Goal: Navigation & Orientation: Find specific page/section

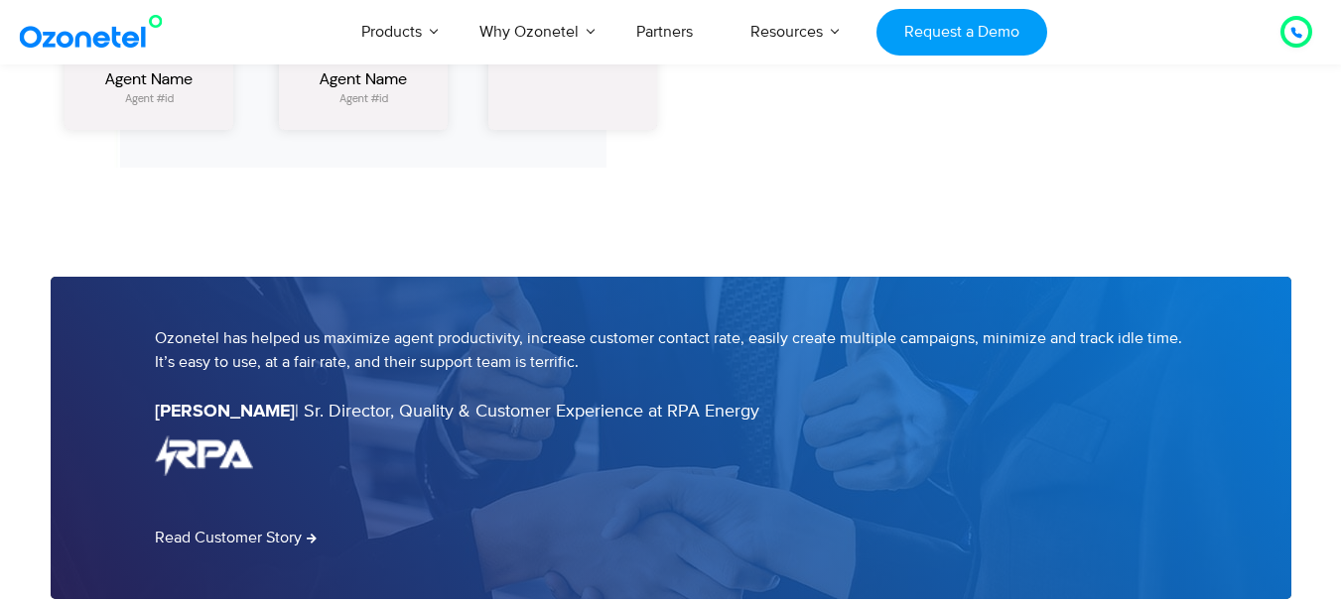
scroll to position [3692, 0]
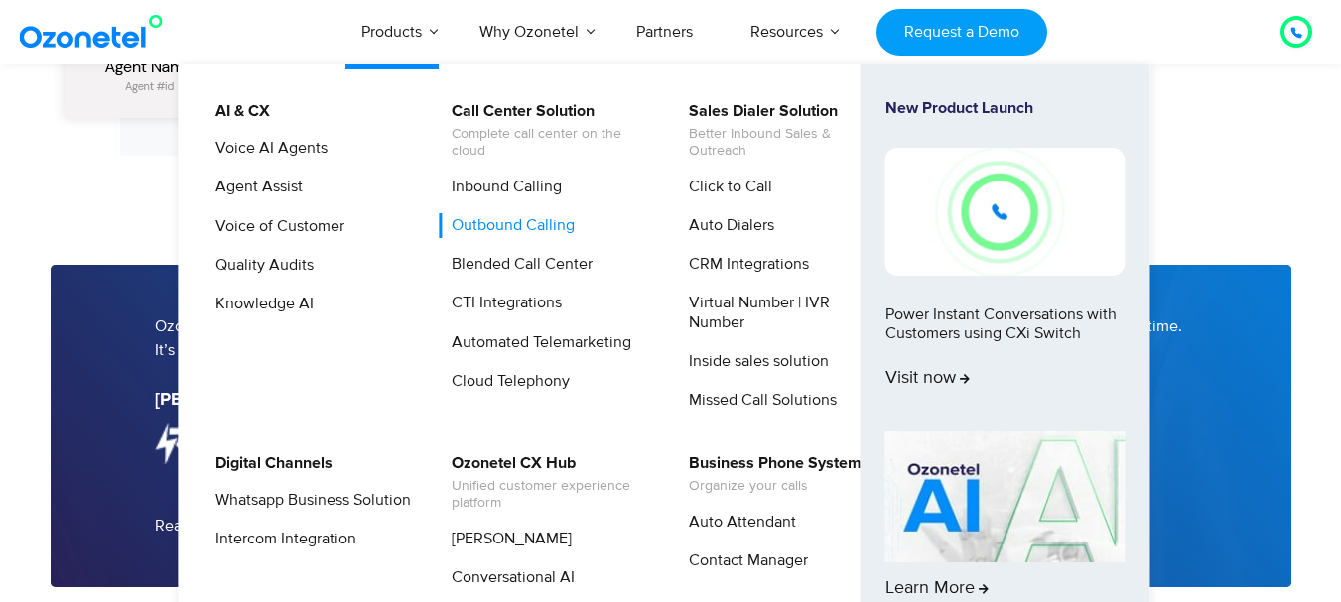
click at [490, 230] on link "Outbound Calling" at bounding box center [508, 225] width 139 height 25
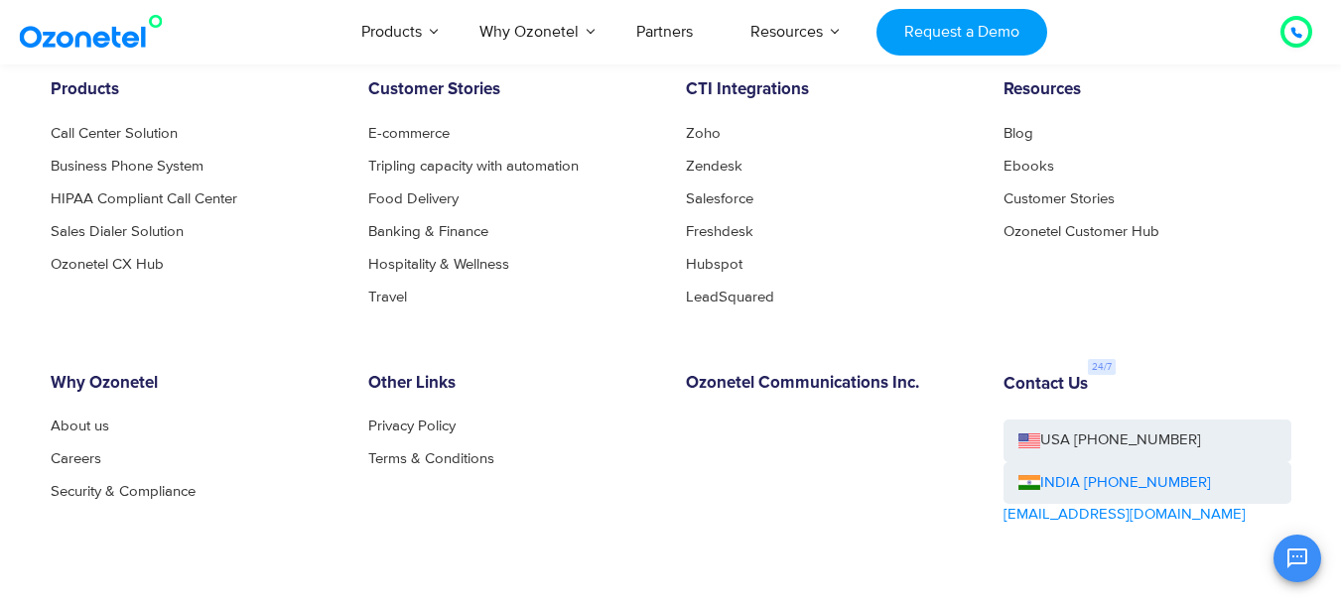
scroll to position [7179, 0]
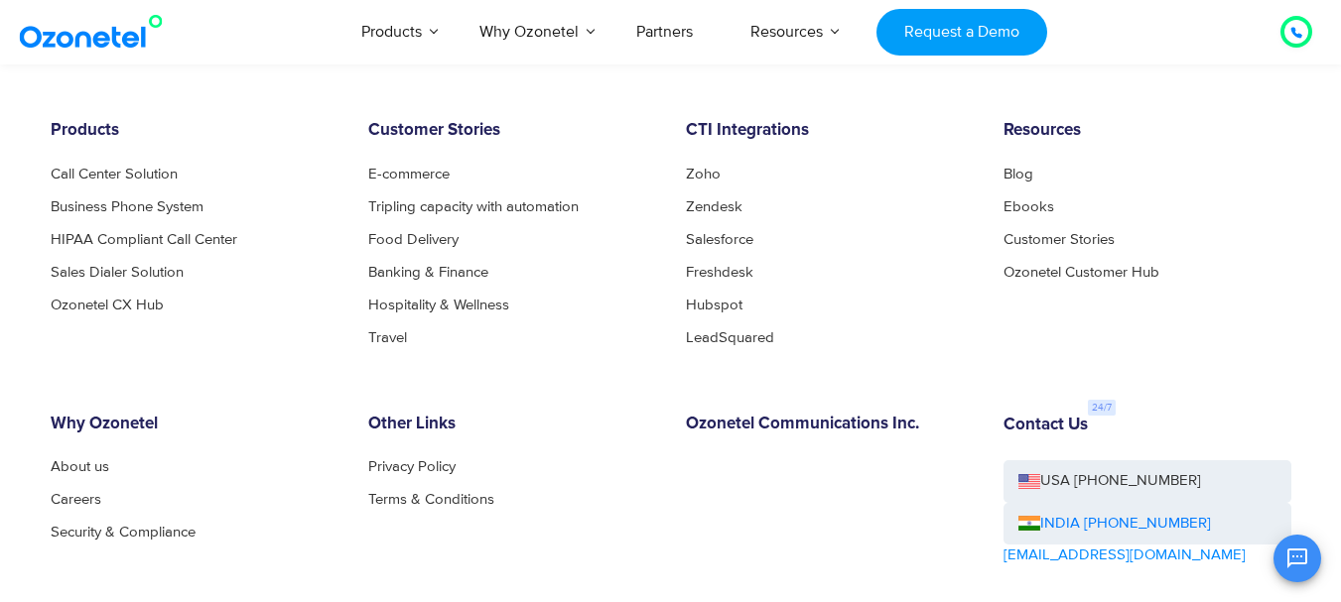
click at [136, 164] on div "Products Call Center Solution Business Phone System HIPAA Compliant Call Center…" at bounding box center [195, 232] width 318 height 223
click at [141, 175] on link "Call Center Solution" at bounding box center [120, 174] width 138 height 15
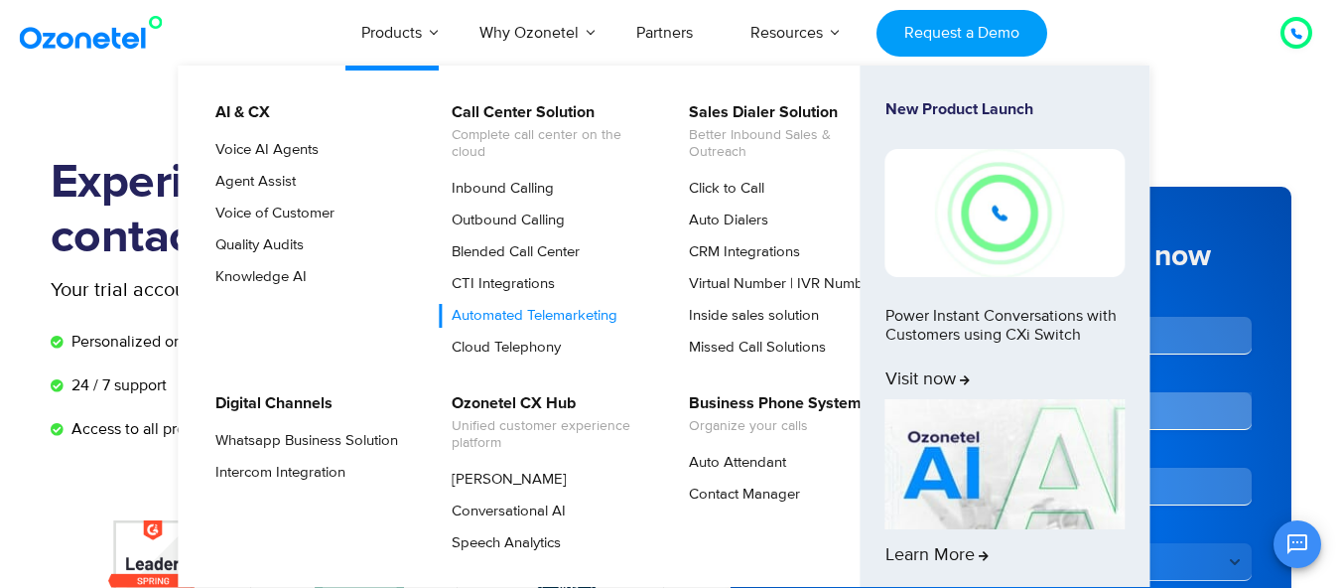
click at [493, 328] on link "Automated Telemarketing" at bounding box center [530, 316] width 182 height 24
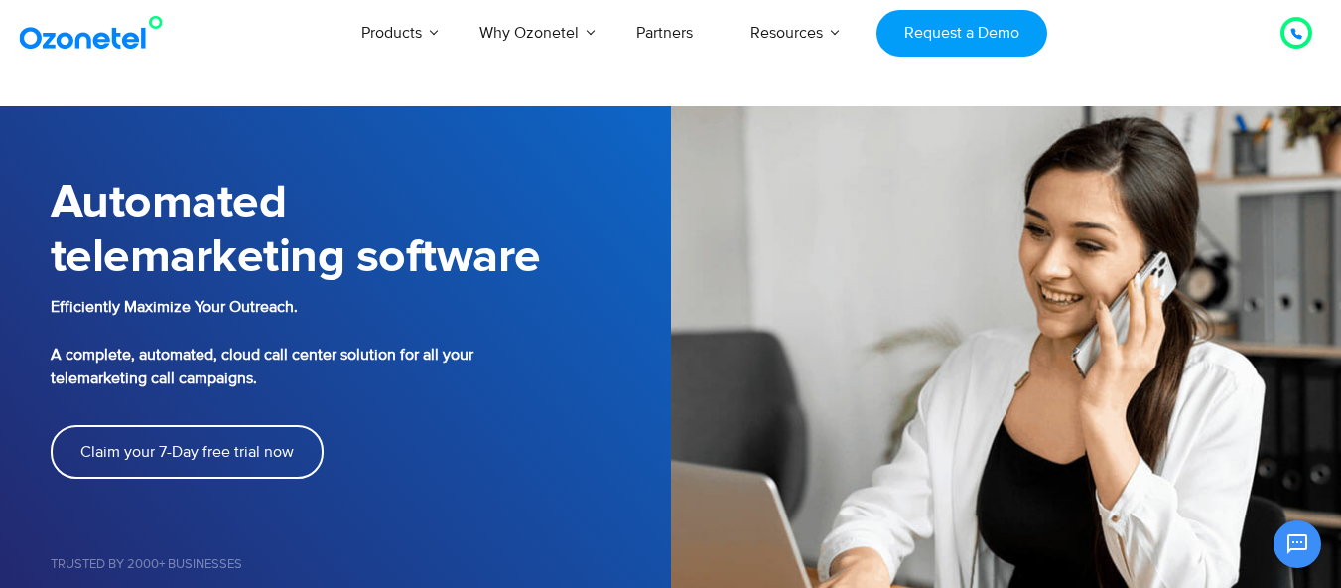
click at [1299, 34] on icon at bounding box center [1296, 34] width 12 height 12
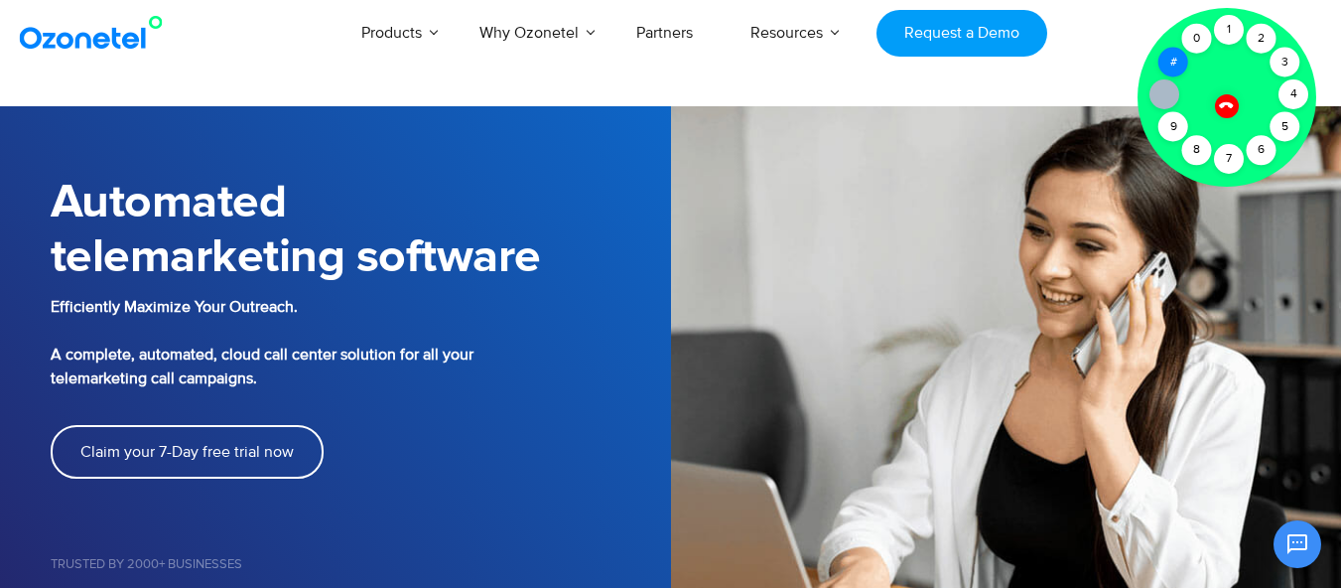
click at [1178, 52] on div "#" at bounding box center [1173, 63] width 30 height 30
click at [1221, 31] on div "1" at bounding box center [1229, 30] width 30 height 30
click at [1231, 164] on div "7" at bounding box center [1229, 159] width 30 height 30
click at [1252, 146] on div "6" at bounding box center [1262, 150] width 30 height 30
click at [1278, 127] on div "5" at bounding box center [1285, 127] width 30 height 30
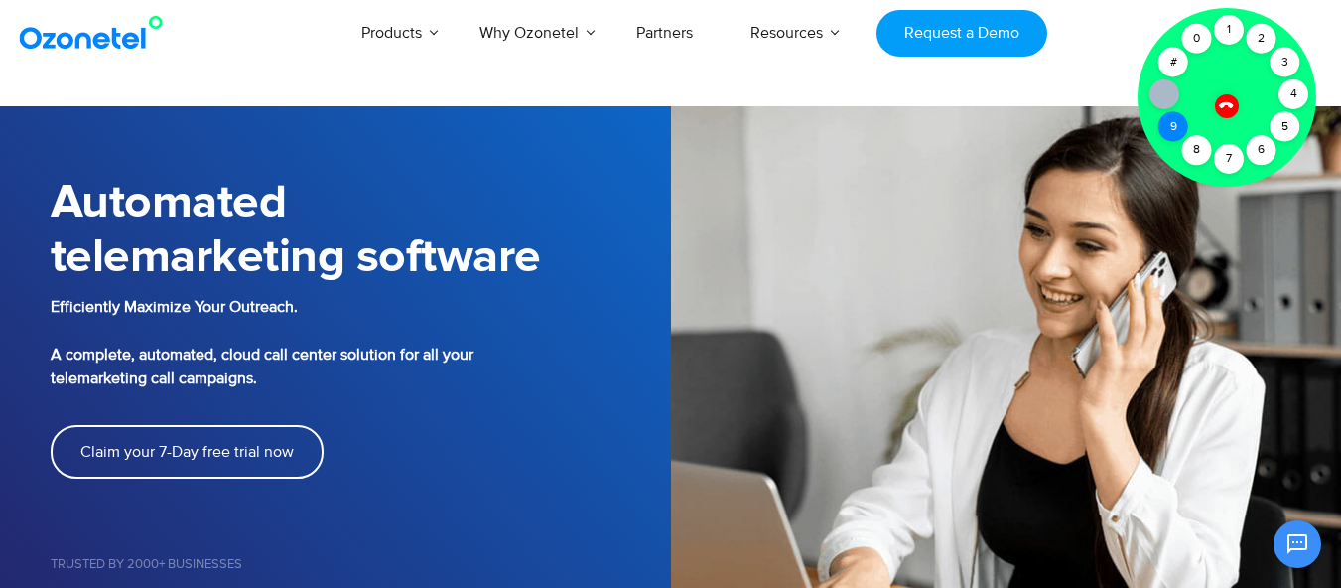
click at [1167, 131] on div "9" at bounding box center [1173, 127] width 30 height 30
click at [1159, 145] on div at bounding box center [1226, 97] width 179 height 179
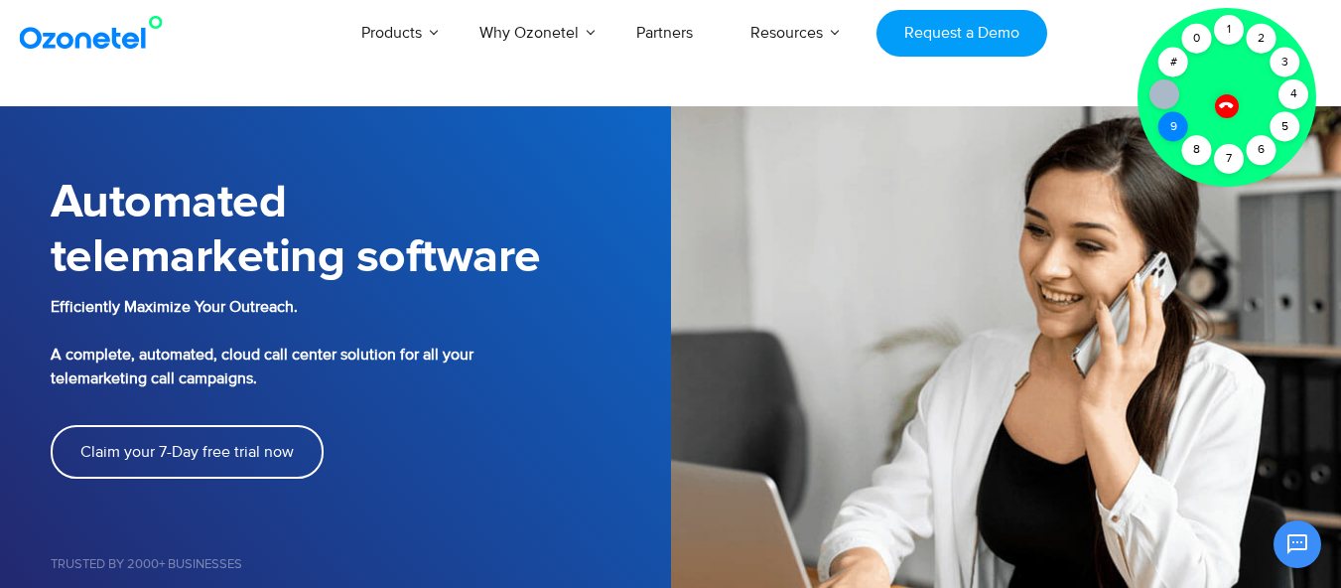
click at [1166, 130] on div "9" at bounding box center [1173, 127] width 30 height 30
click at [1182, 145] on div "8" at bounding box center [1197, 150] width 30 height 30
click at [1201, 137] on div "8" at bounding box center [1197, 150] width 30 height 30
click at [1239, 109] on div at bounding box center [1226, 105] width 25 height 25
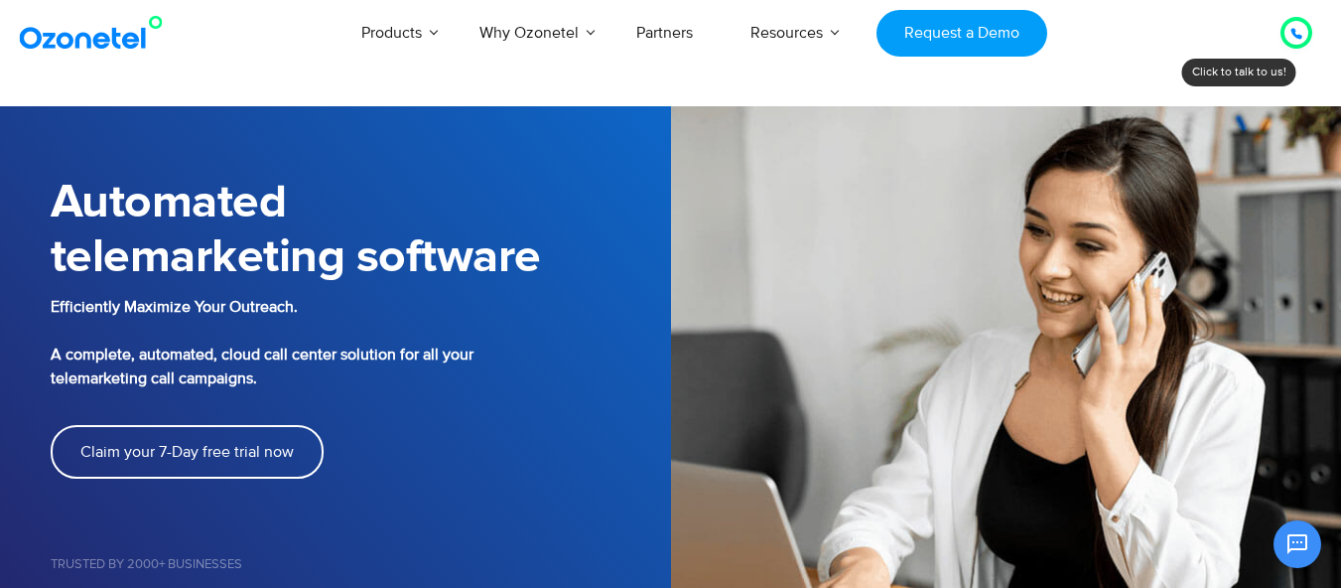
click at [1293, 35] on icon at bounding box center [1296, 34] width 10 height 10
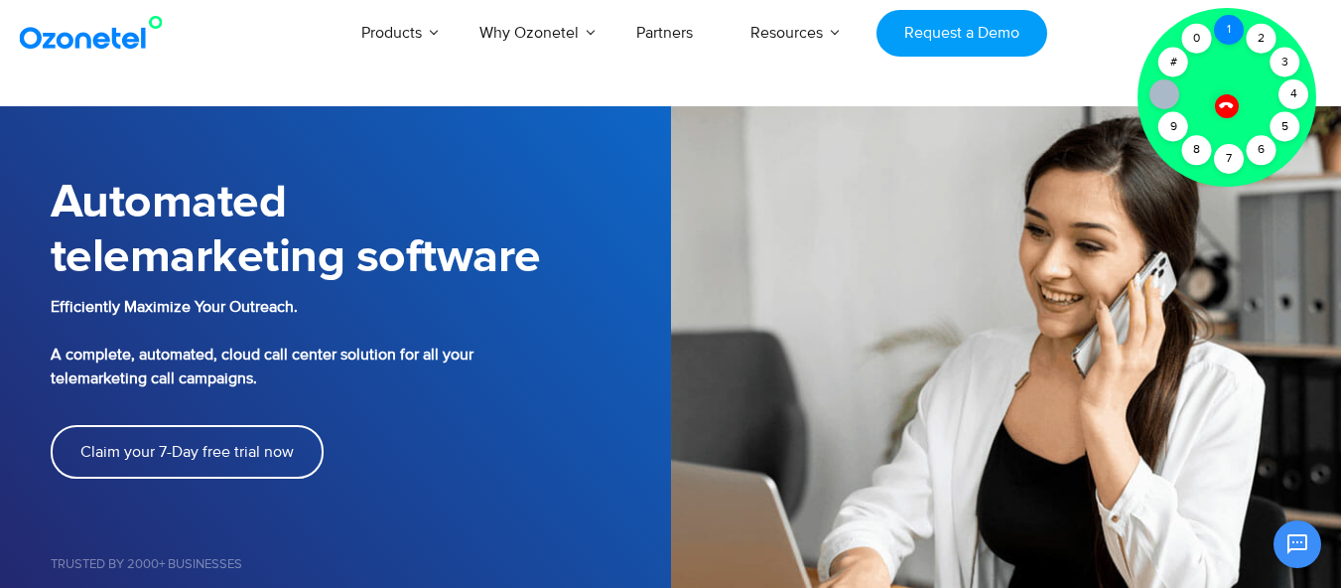
click at [1233, 36] on div "1" at bounding box center [1229, 30] width 30 height 30
drag, startPoint x: 1278, startPoint y: 41, endPoint x: 1264, endPoint y: 66, distance: 28.4
click at [1296, 33] on div "Click to talk to us! Call connected [PHONE_NUMBER]" at bounding box center [1296, 33] width 0 height 0
click at [1267, 68] on div at bounding box center [1226, 97] width 179 height 179
click at [1282, 59] on div "3" at bounding box center [1285, 63] width 30 height 30
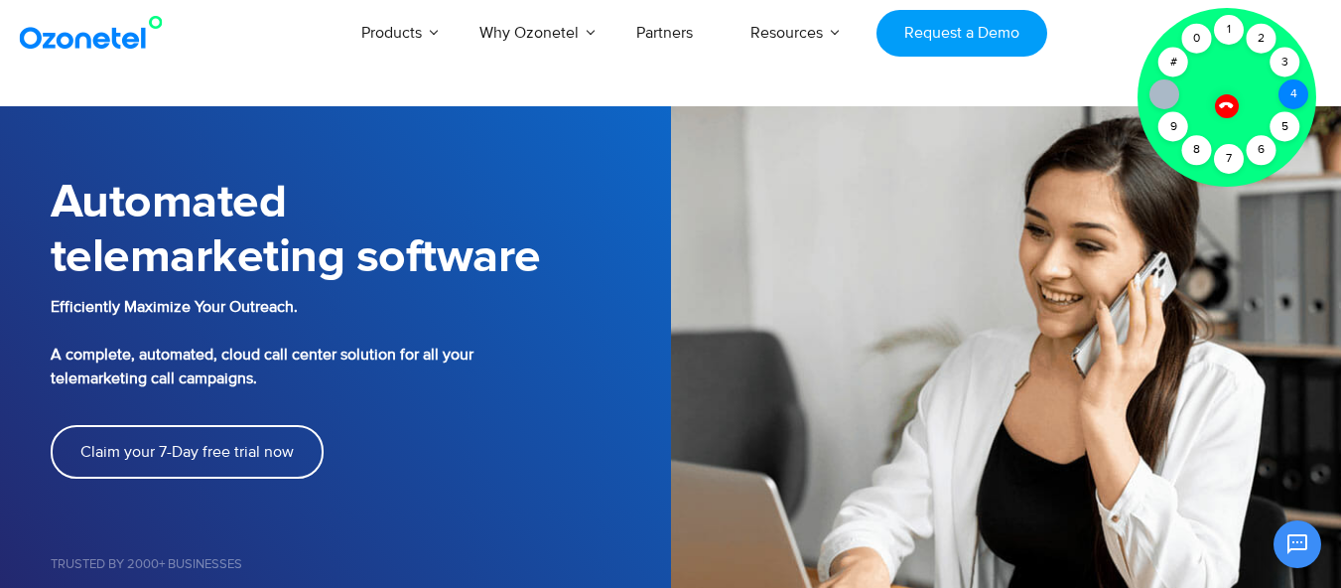
click at [1285, 102] on div "4" at bounding box center [1293, 94] width 30 height 30
click at [1286, 123] on div "5" at bounding box center [1285, 127] width 30 height 30
click at [1262, 152] on div "6" at bounding box center [1262, 150] width 30 height 30
click at [1232, 157] on div "7" at bounding box center [1229, 159] width 30 height 30
click at [1188, 150] on div "8" at bounding box center [1197, 150] width 30 height 30
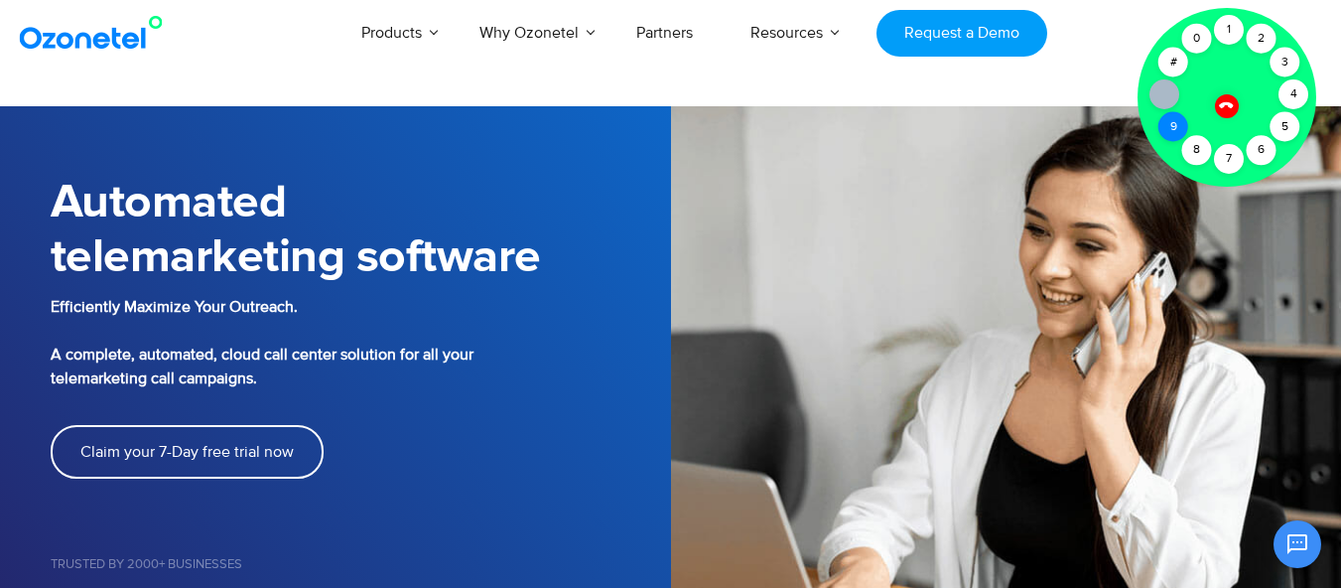
click at [1165, 128] on div "9" at bounding box center [1173, 127] width 30 height 30
click at [1224, 100] on icon at bounding box center [1226, 104] width 17 height 17
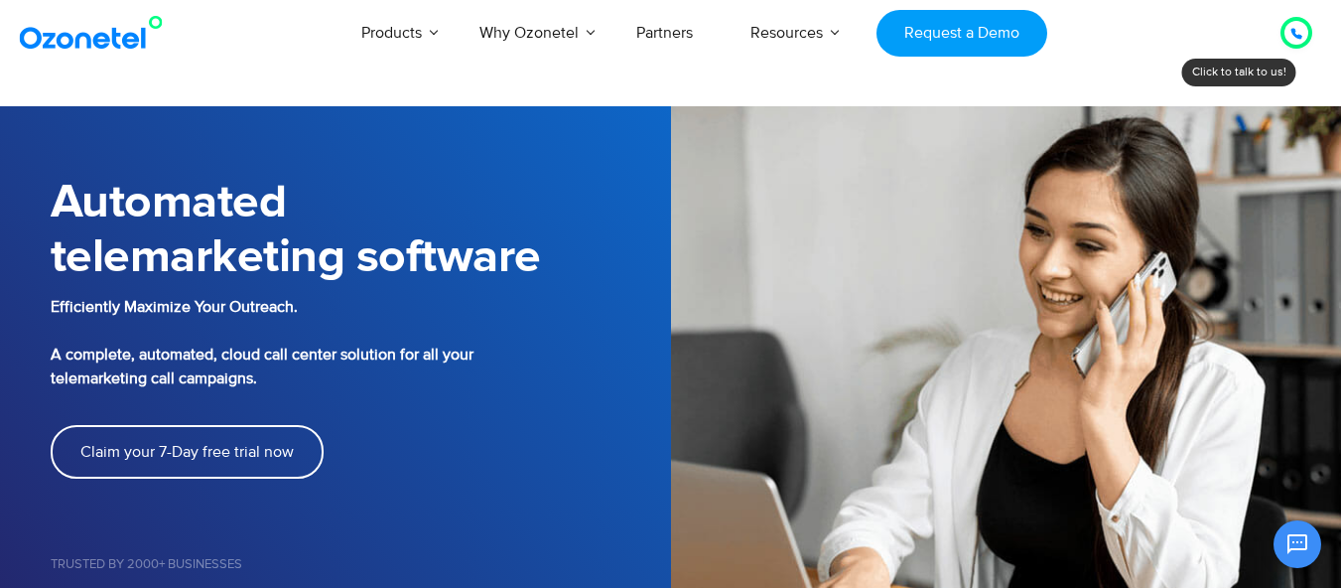
click at [1287, 28] on div at bounding box center [1296, 33] width 24 height 24
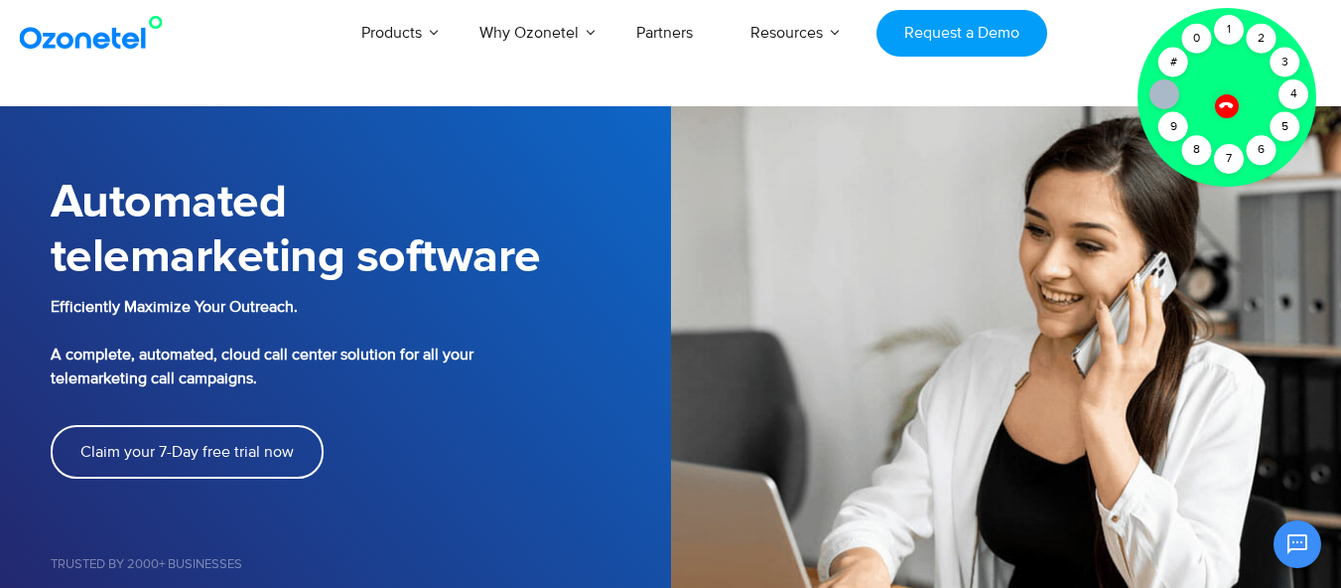
click at [1163, 93] on icon at bounding box center [1164, 94] width 16 height 16
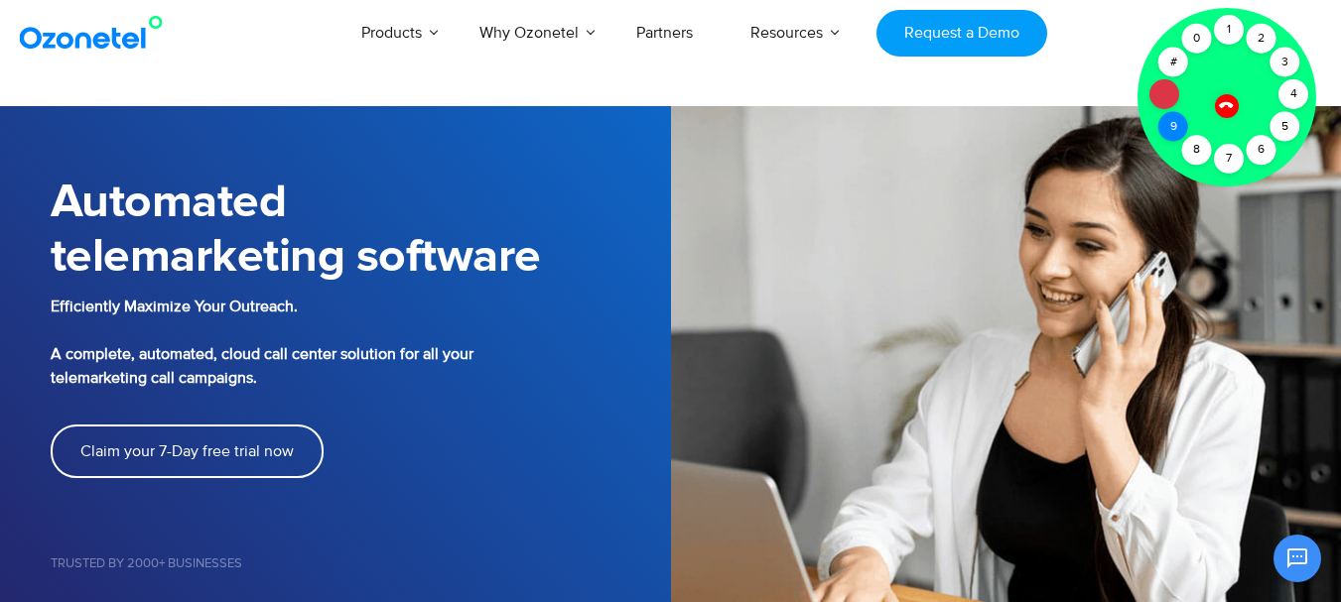
click at [1168, 118] on div "9" at bounding box center [1173, 127] width 30 height 30
click at [1193, 146] on div "8" at bounding box center [1197, 150] width 30 height 30
click at [1166, 87] on icon at bounding box center [1164, 94] width 16 height 16
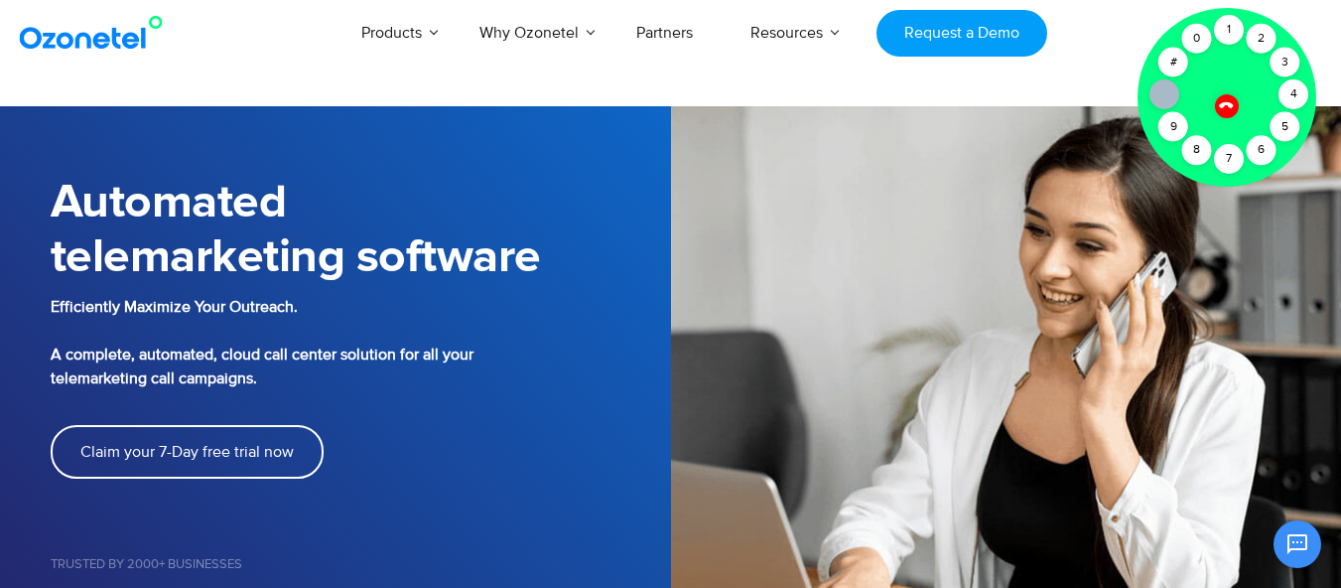
click at [1166, 87] on icon at bounding box center [1164, 94] width 16 height 16
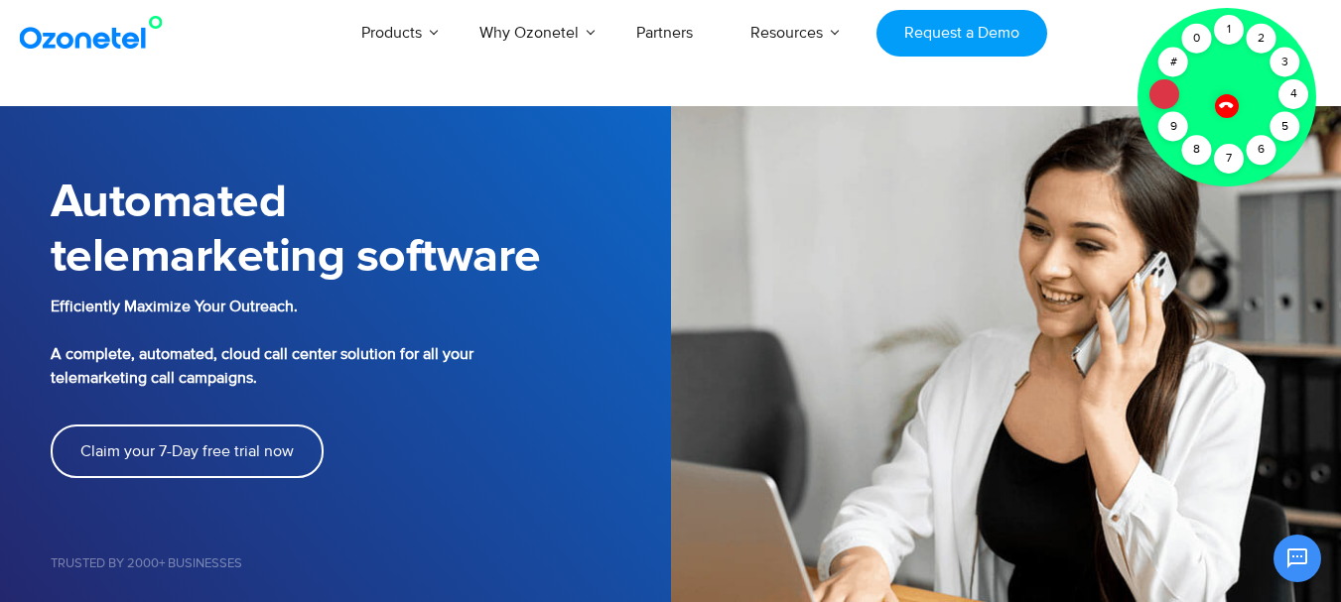
click at [1166, 87] on icon at bounding box center [1164, 94] width 16 height 16
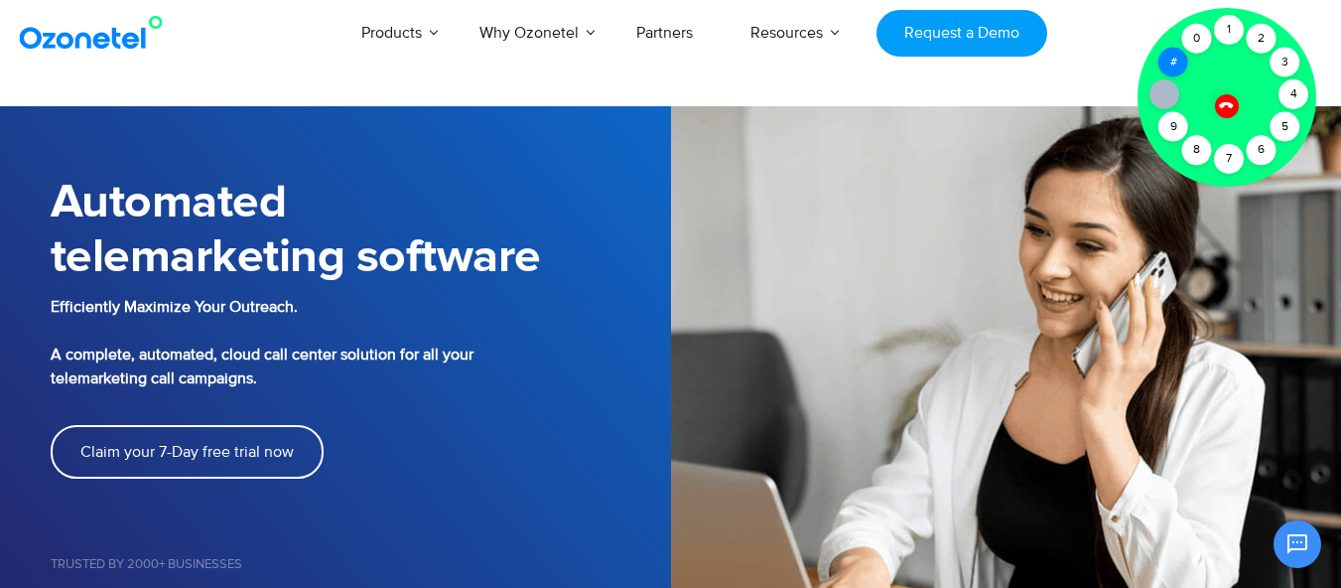
click at [1175, 52] on div "#" at bounding box center [1173, 63] width 30 height 30
click at [1194, 36] on div "0" at bounding box center [1197, 39] width 30 height 30
click at [1229, 28] on div "1" at bounding box center [1229, 30] width 30 height 30
click at [1232, 105] on icon at bounding box center [1226, 105] width 14 height 14
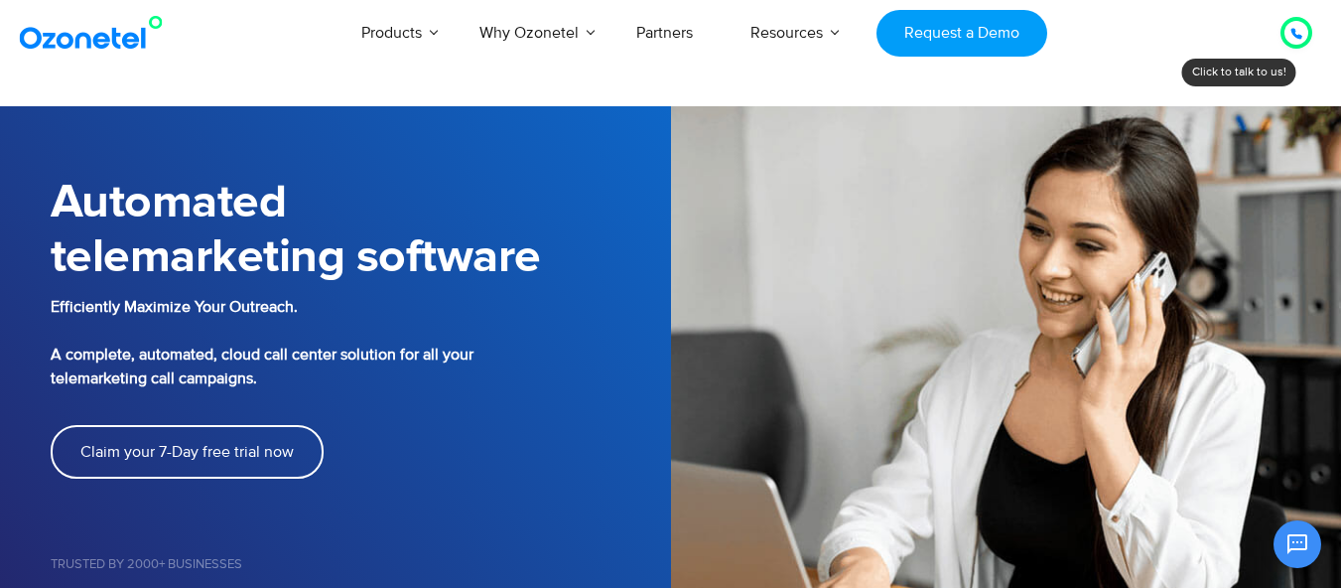
click at [1291, 31] on icon at bounding box center [1296, 34] width 10 height 10
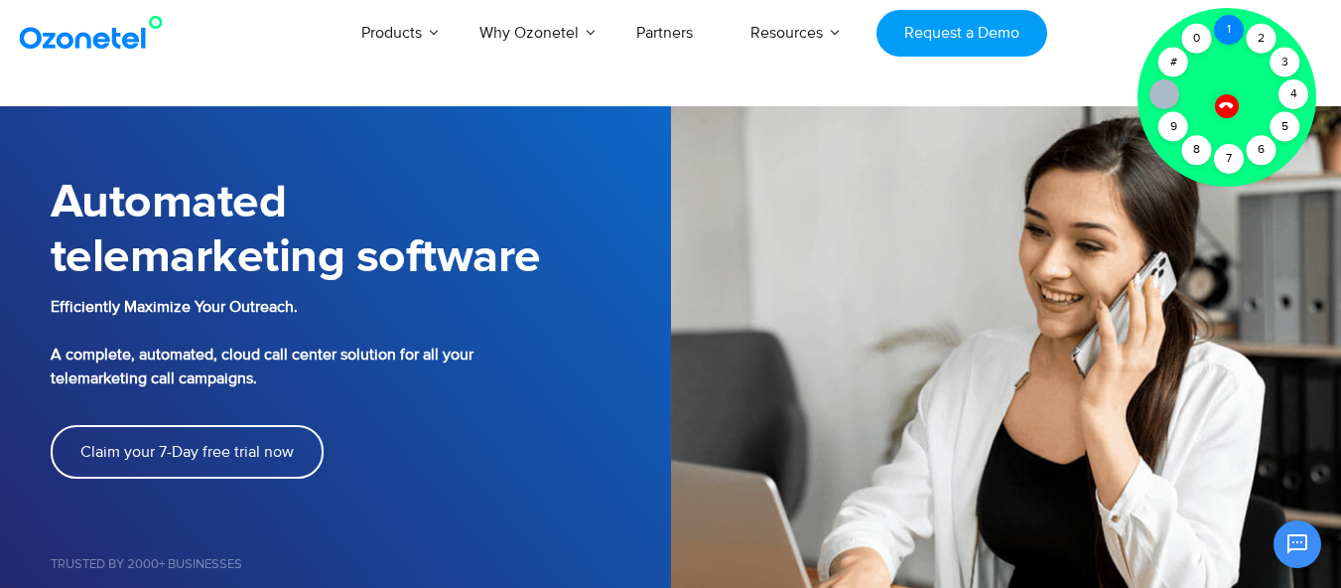
click at [1227, 35] on div "1" at bounding box center [1229, 30] width 30 height 30
click at [1258, 40] on div "2" at bounding box center [1262, 39] width 30 height 30
click at [1270, 35] on div "2" at bounding box center [1262, 39] width 30 height 30
click at [1228, 101] on icon at bounding box center [1226, 104] width 17 height 17
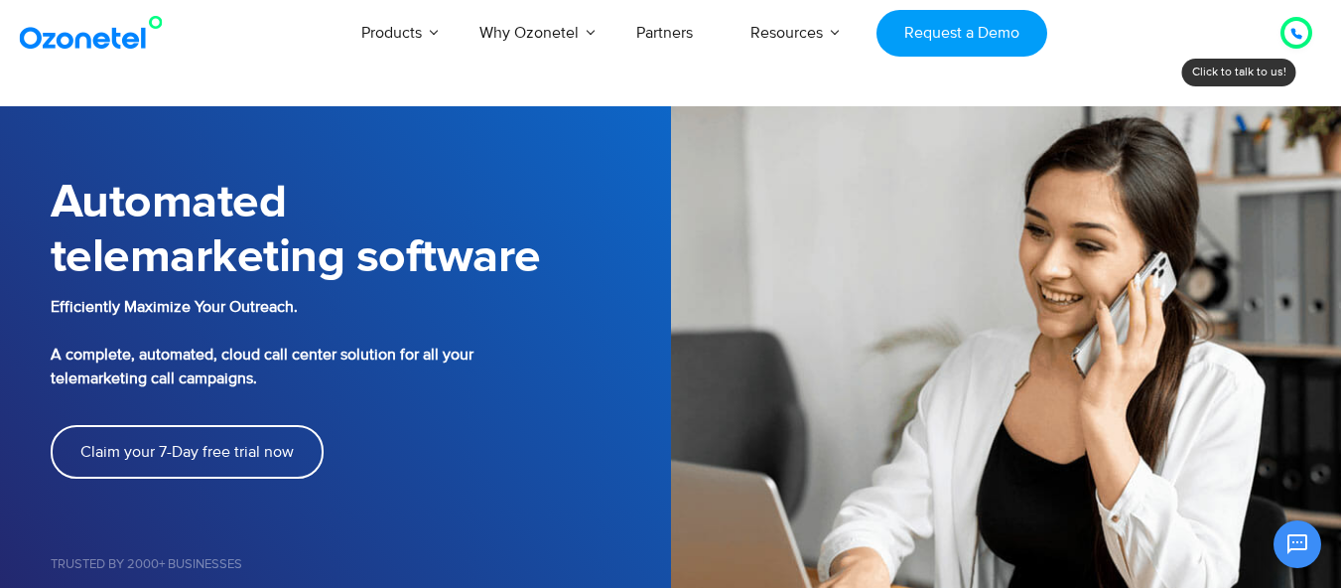
click at [1297, 38] on icon at bounding box center [1296, 34] width 10 height 10
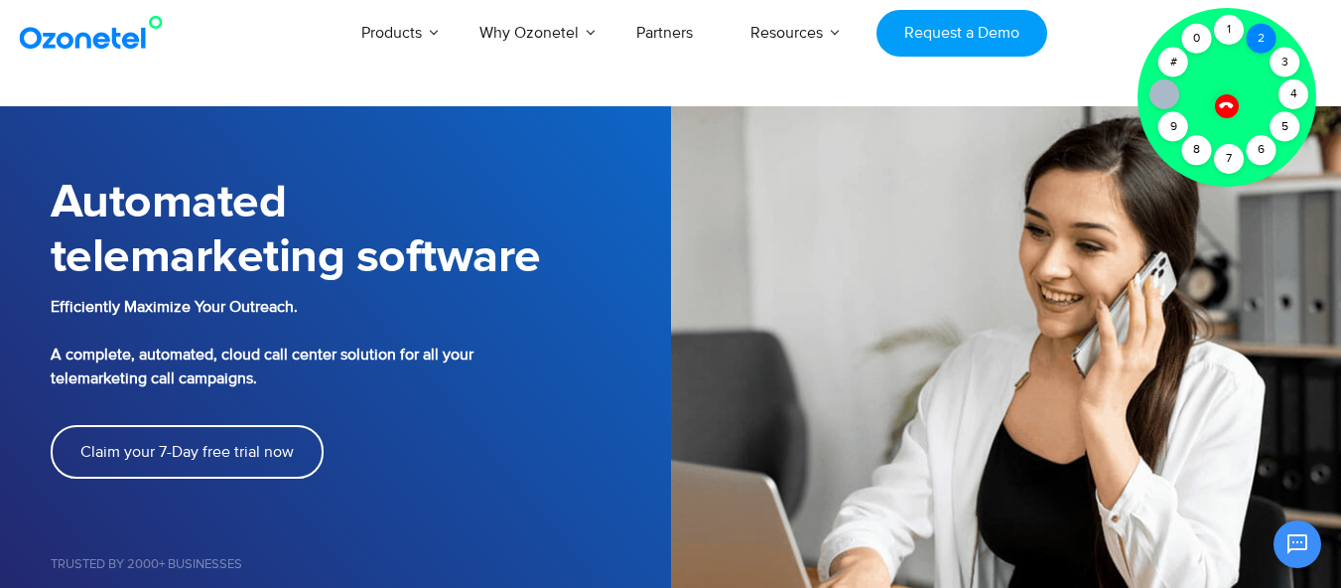
click at [1268, 44] on div "2" at bounding box center [1262, 39] width 30 height 30
click at [1285, 94] on div "4" at bounding box center [1293, 94] width 30 height 30
click at [1281, 130] on div "5" at bounding box center [1285, 127] width 30 height 30
click at [1264, 154] on div "6" at bounding box center [1262, 150] width 30 height 30
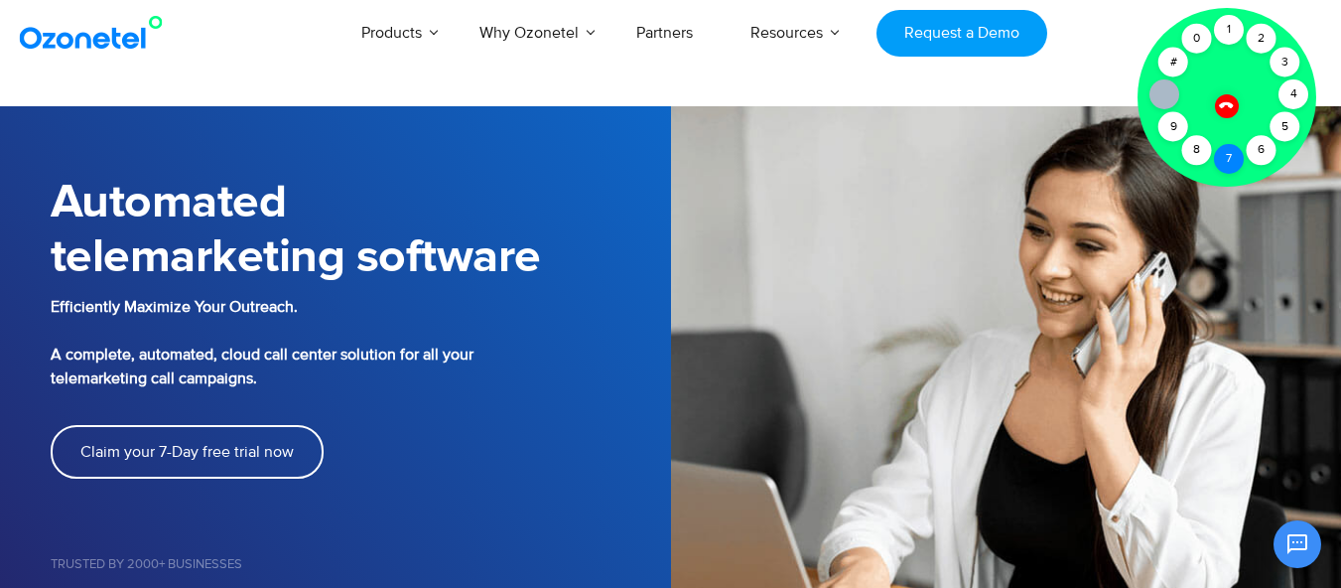
click at [1223, 162] on div "7" at bounding box center [1229, 159] width 30 height 30
click at [1204, 157] on div "8" at bounding box center [1197, 150] width 30 height 30
click at [1170, 139] on div "9" at bounding box center [1173, 127] width 30 height 30
click at [1169, 96] on icon at bounding box center [1164, 94] width 16 height 16
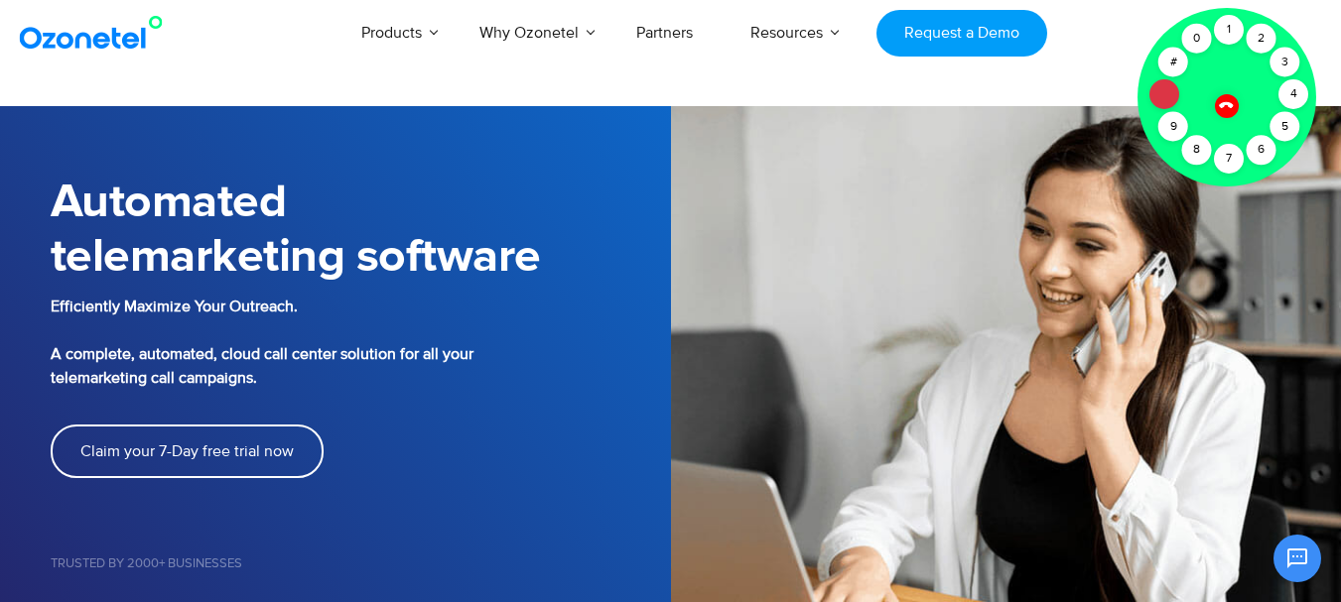
click at [1167, 102] on div at bounding box center [1164, 94] width 30 height 30
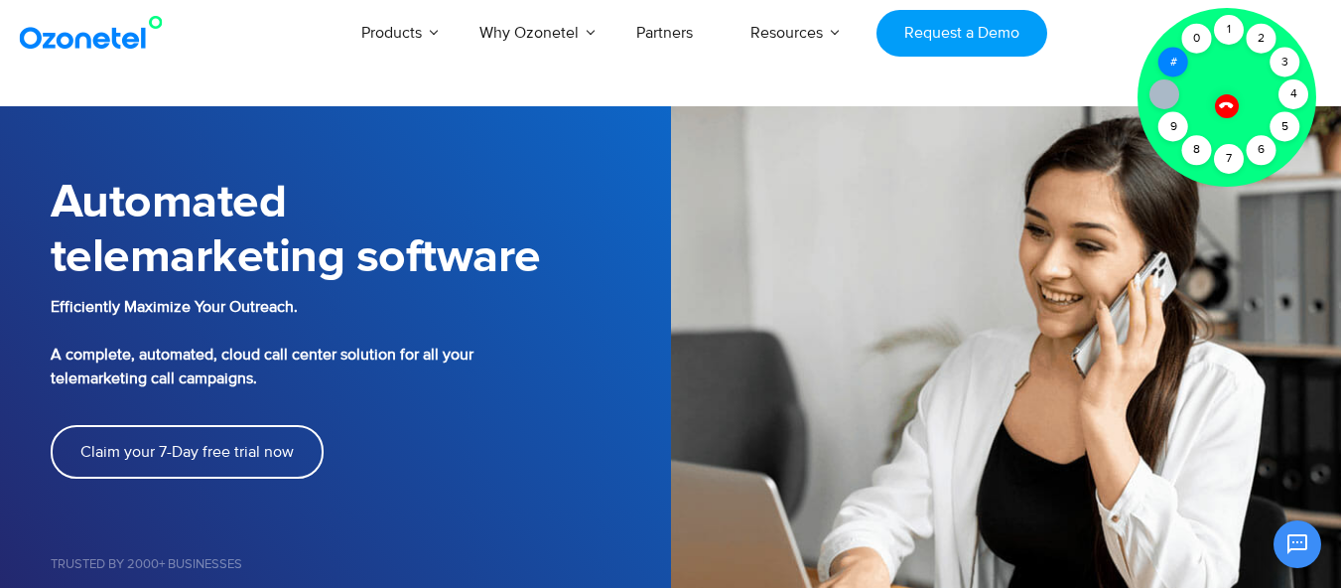
click at [1171, 66] on div "#" at bounding box center [1173, 63] width 30 height 30
click at [1198, 43] on div "0" at bounding box center [1197, 39] width 30 height 30
click at [1270, 48] on div "2" at bounding box center [1262, 39] width 30 height 30
click at [1279, 59] on div "3" at bounding box center [1285, 63] width 30 height 30
click at [1286, 83] on div "4" at bounding box center [1293, 94] width 30 height 30
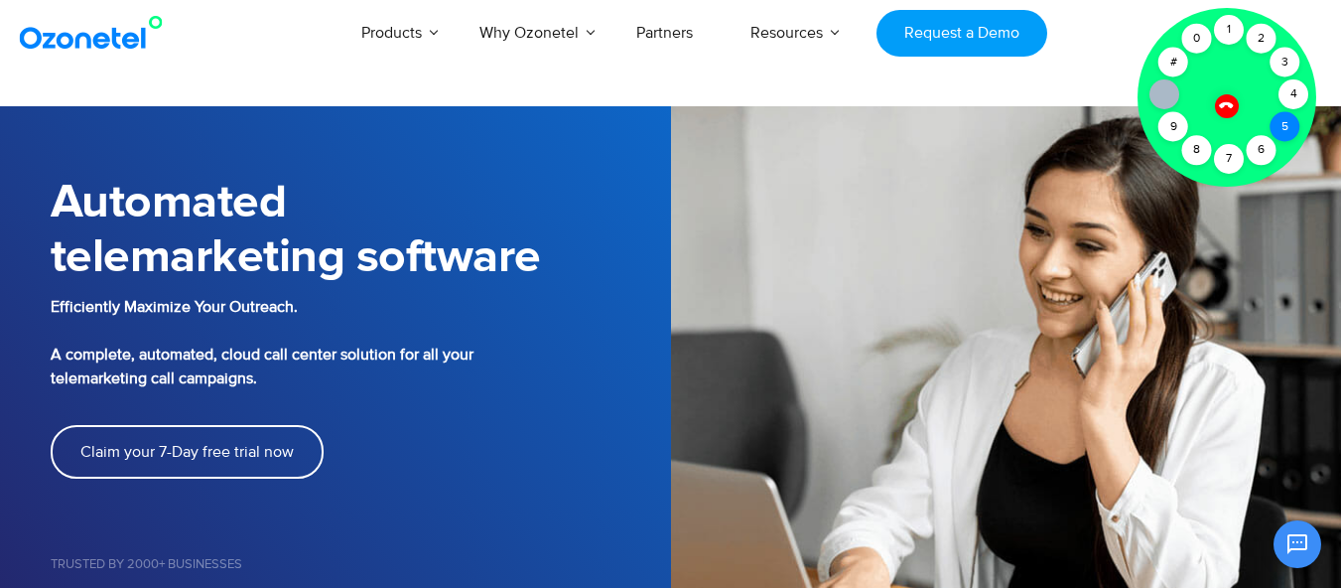
click at [1285, 121] on div "5" at bounding box center [1285, 127] width 30 height 30
click at [1261, 147] on div "6" at bounding box center [1262, 150] width 30 height 30
click at [1234, 155] on div "7" at bounding box center [1229, 159] width 30 height 30
click at [1192, 149] on div "8" at bounding box center [1197, 150] width 30 height 30
click at [1178, 130] on div "9" at bounding box center [1173, 127] width 30 height 30
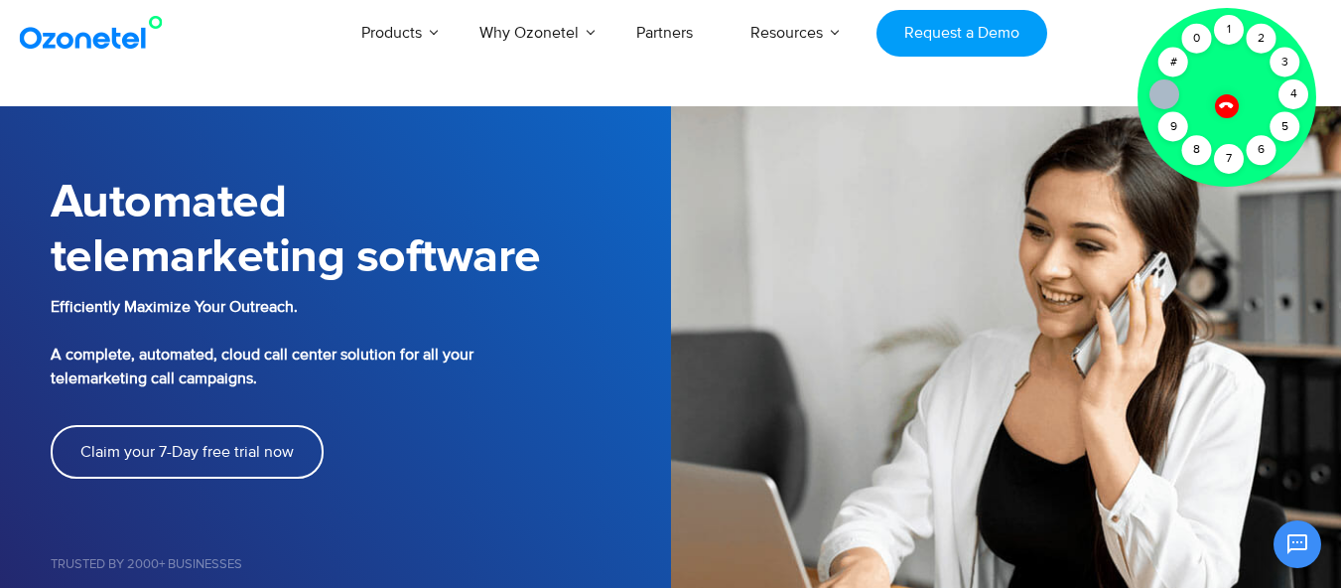
click at [1170, 94] on icon at bounding box center [1164, 94] width 16 height 16
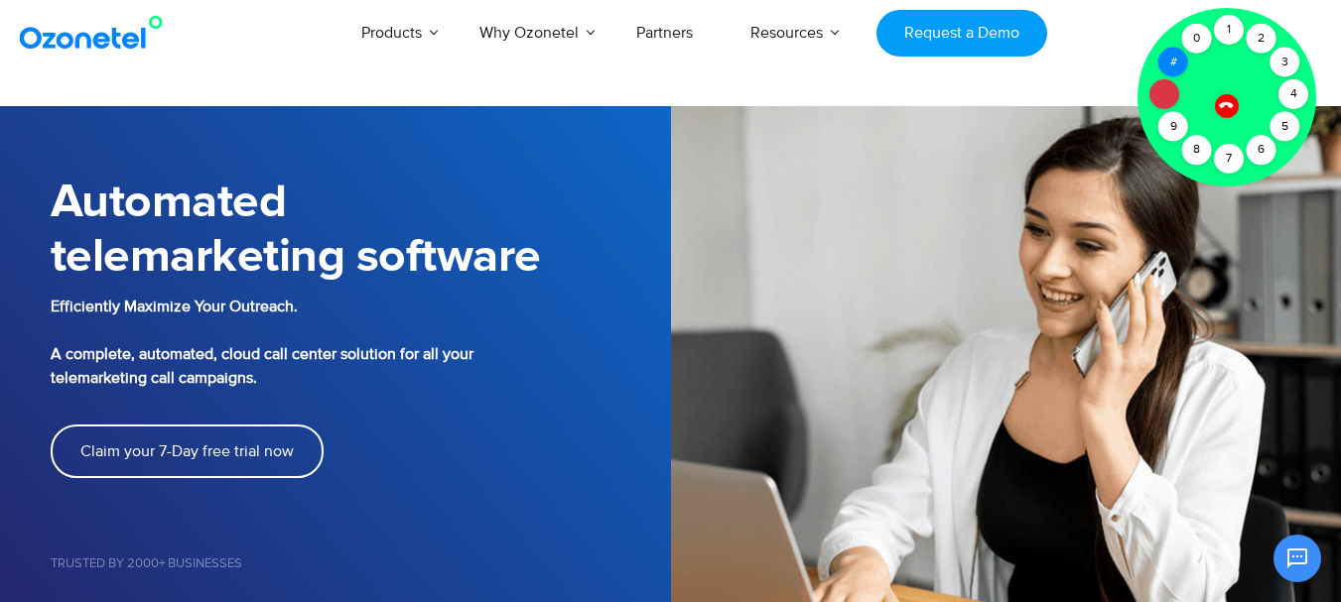
click at [1171, 65] on div "#" at bounding box center [1173, 63] width 30 height 30
click at [1194, 42] on div "0" at bounding box center [1197, 39] width 30 height 30
click at [1228, 32] on div "1" at bounding box center [1229, 30] width 30 height 30
click at [1258, 36] on div "2" at bounding box center [1262, 39] width 30 height 30
click at [1285, 52] on div "3" at bounding box center [1285, 63] width 30 height 30
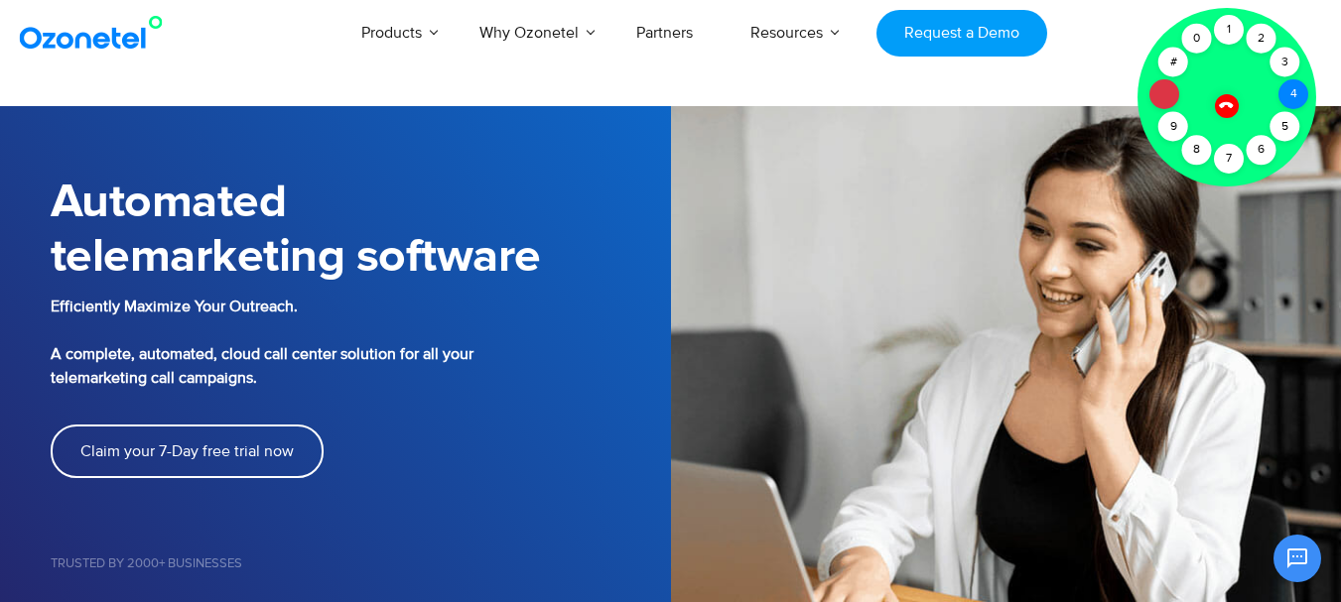
click at [1283, 97] on div "4" at bounding box center [1293, 94] width 30 height 30
click at [1278, 122] on div "5" at bounding box center [1285, 127] width 30 height 30
click at [1249, 142] on div "6" at bounding box center [1262, 150] width 30 height 30
click at [1174, 129] on div "9" at bounding box center [1173, 127] width 30 height 30
click at [1188, 145] on div "8" at bounding box center [1197, 150] width 30 height 30
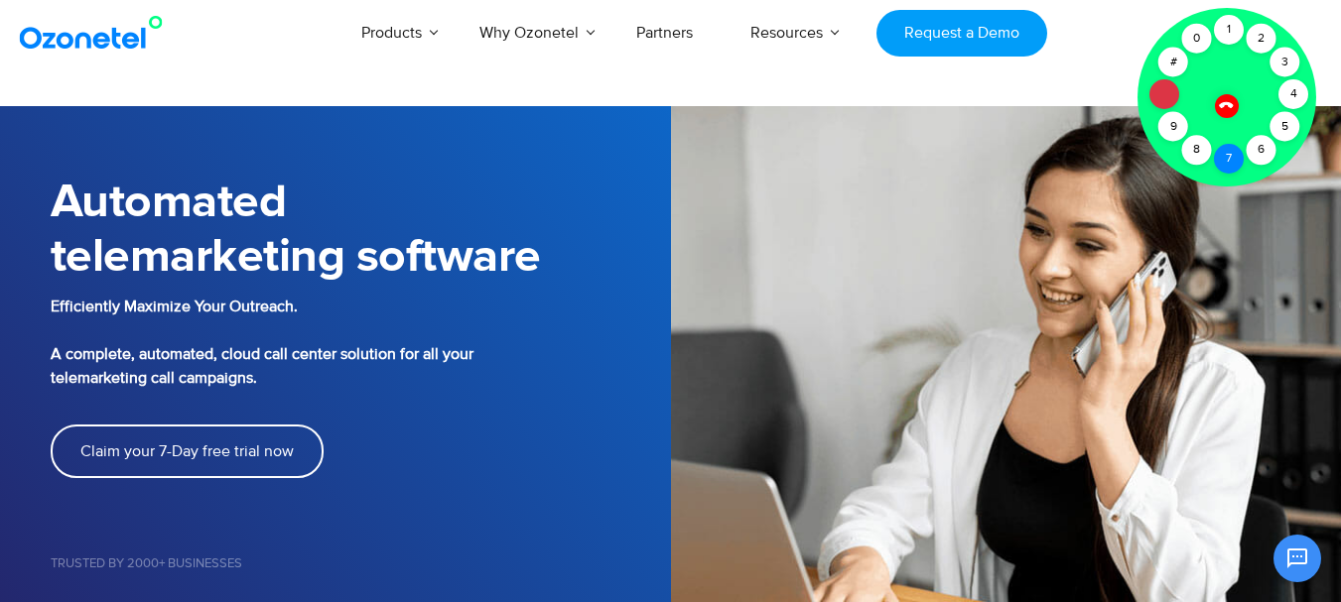
click at [1232, 165] on div "7" at bounding box center [1229, 159] width 30 height 30
click at [1233, 36] on div "1" at bounding box center [1229, 30] width 30 height 30
click at [1185, 27] on div at bounding box center [1226, 97] width 179 height 179
click at [1180, 48] on div at bounding box center [1226, 97] width 179 height 179
click at [1175, 60] on div "#" at bounding box center [1173, 63] width 30 height 30
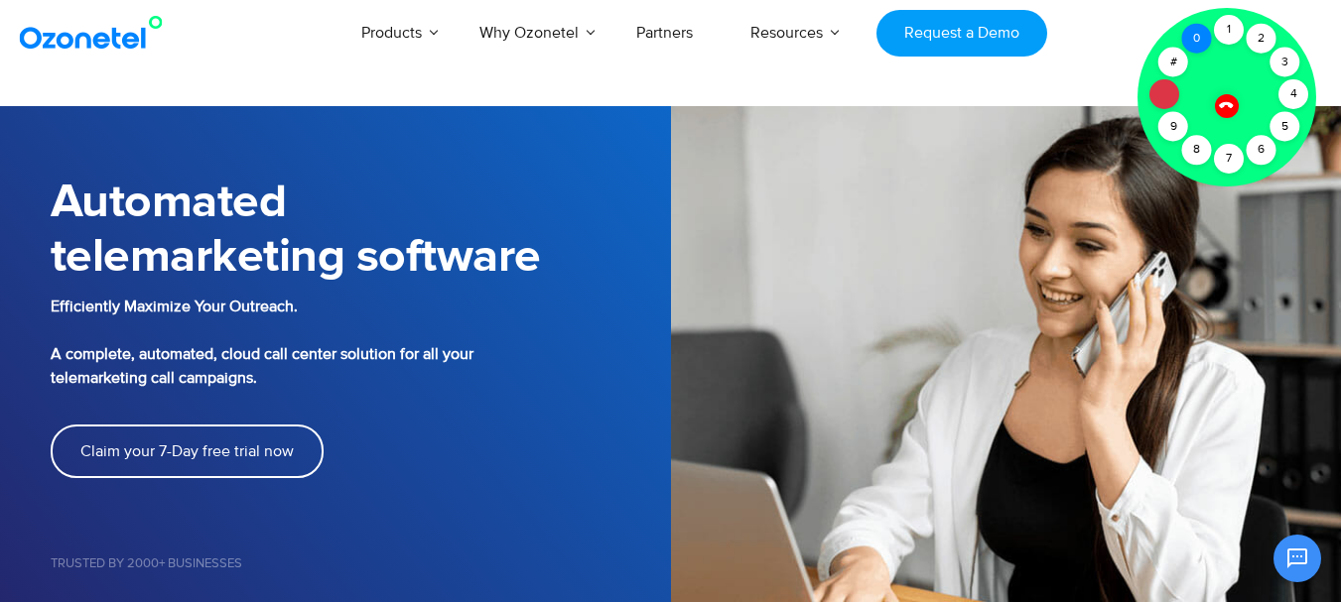
click at [1202, 43] on div "0" at bounding box center [1197, 39] width 30 height 30
click at [1216, 102] on div at bounding box center [1226, 105] width 25 height 25
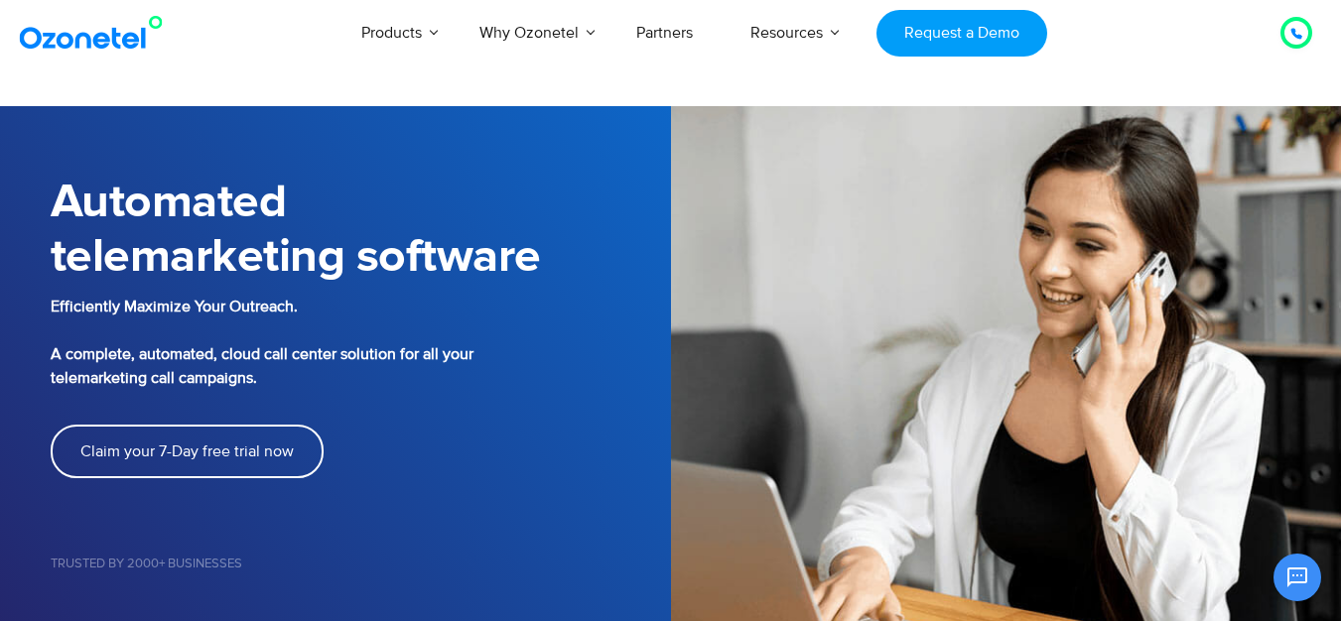
scroll to position [273, 0]
